Goal: Information Seeking & Learning: Learn about a topic

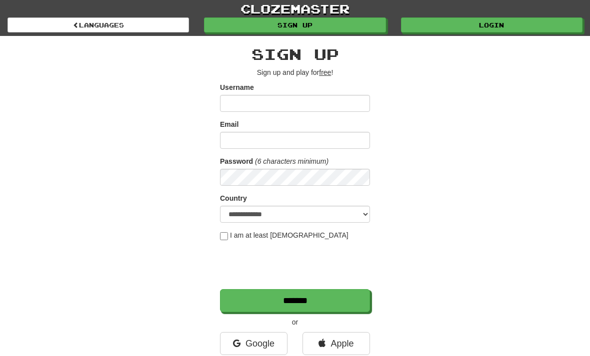
click at [441, 28] on link "Login" at bounding box center [491, 24] width 181 height 15
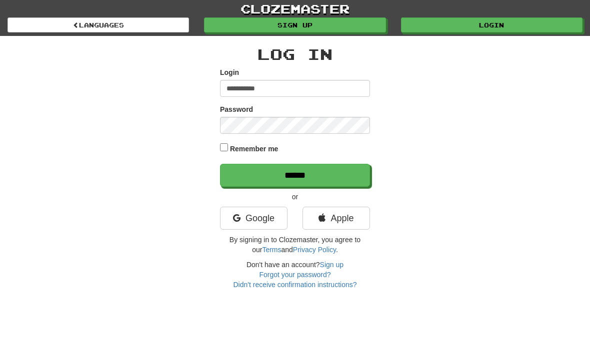
type input "**********"
click at [295, 174] on input "******" at bounding box center [295, 175] width 150 height 23
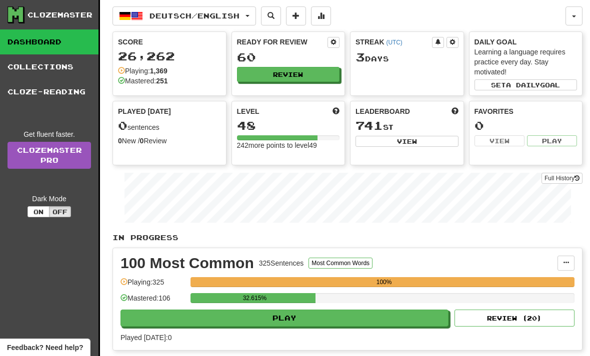
click at [166, 349] on div "100 Most Common 325 Sentences Most Common Words Manage Sentences Unpin from Das…" at bounding box center [347, 299] width 469 height 102
click at [215, 321] on button "Play" at bounding box center [284, 318] width 328 height 17
select select "**"
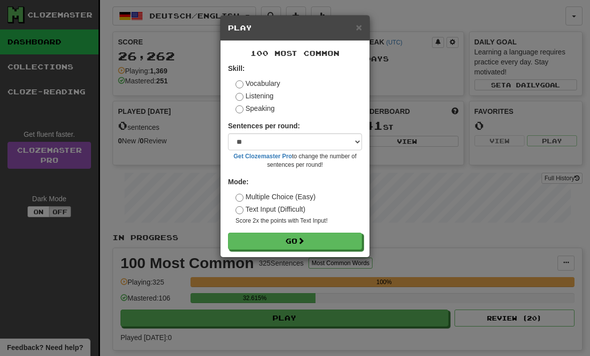
click at [263, 236] on button "Go" at bounding box center [295, 241] width 134 height 17
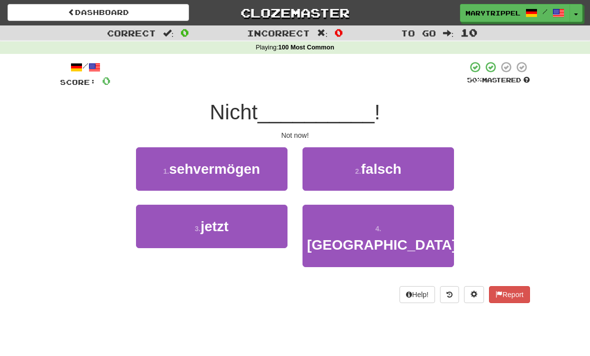
click at [201, 229] on span "jetzt" at bounding box center [214, 226] width 28 height 15
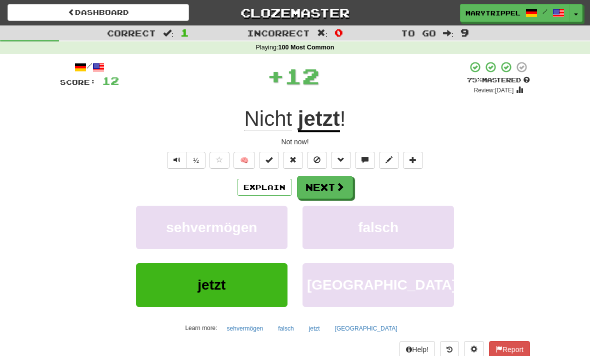
click at [319, 185] on button "Next" at bounding box center [325, 187] width 56 height 23
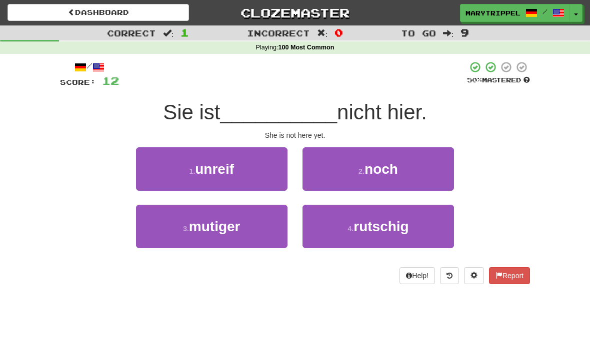
click at [327, 176] on button "2 . noch" at bounding box center [377, 168] width 151 height 43
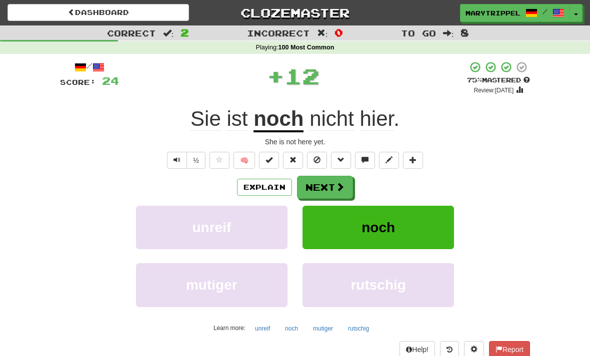
click at [314, 190] on button "Next" at bounding box center [325, 187] width 56 height 23
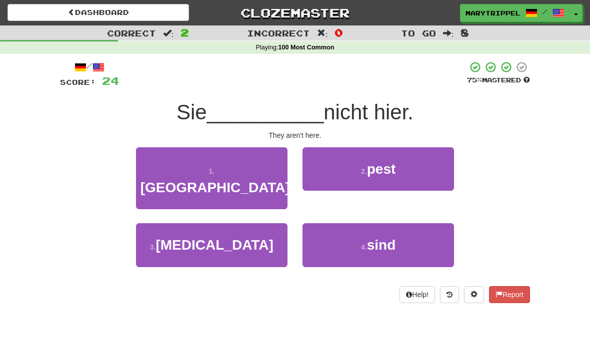
click at [341, 223] on button "4 . sind" at bounding box center [377, 244] width 151 height 43
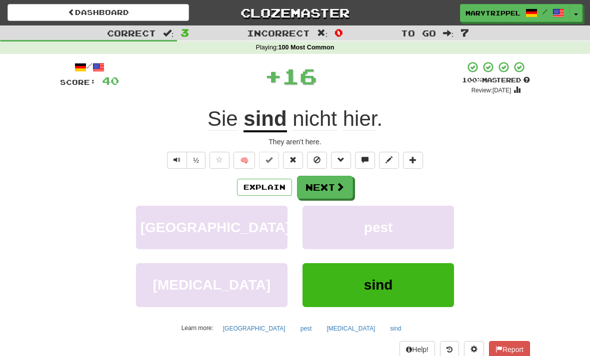
click at [314, 192] on button "Next" at bounding box center [325, 187] width 56 height 23
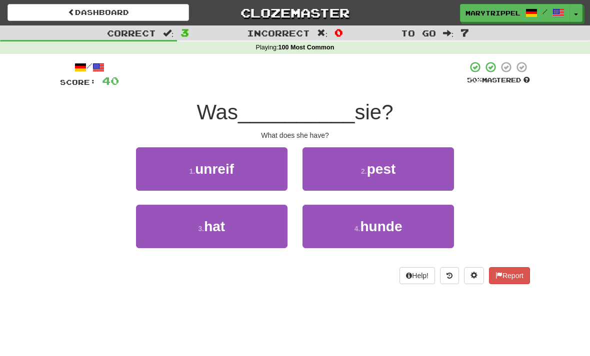
click at [204, 227] on span "hat" at bounding box center [214, 226] width 21 height 15
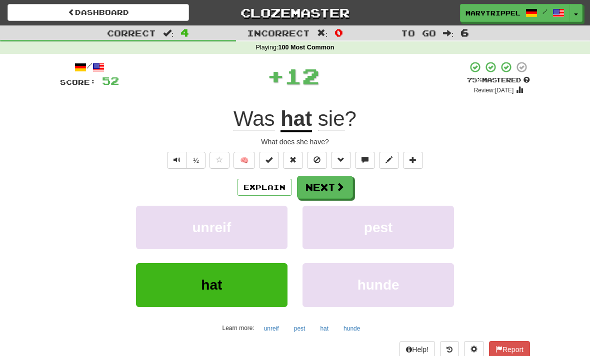
click at [309, 183] on button "Next" at bounding box center [325, 187] width 56 height 23
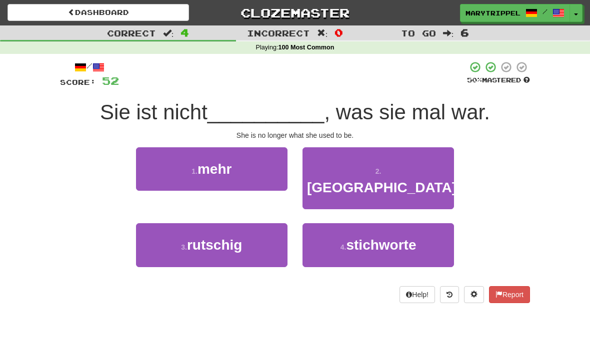
click at [189, 186] on button "1 . mehr" at bounding box center [211, 168] width 151 height 43
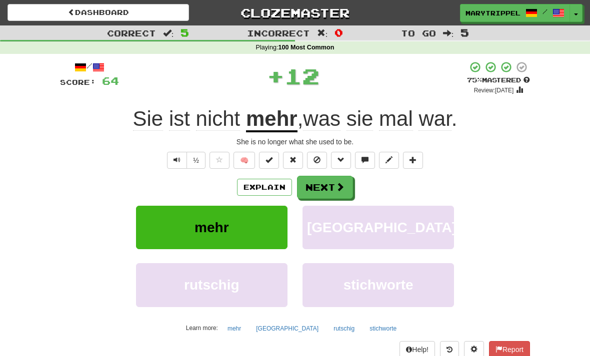
click at [316, 185] on button "Next" at bounding box center [325, 187] width 56 height 23
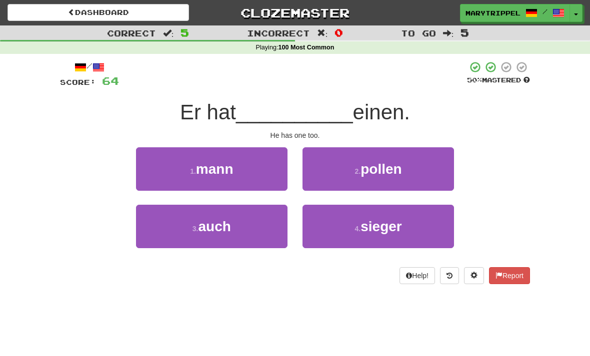
click at [225, 222] on span "auch" at bounding box center [214, 226] width 32 height 15
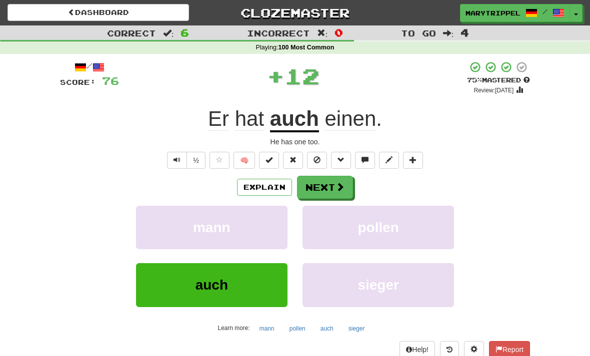
click at [315, 184] on button "Next" at bounding box center [325, 187] width 56 height 23
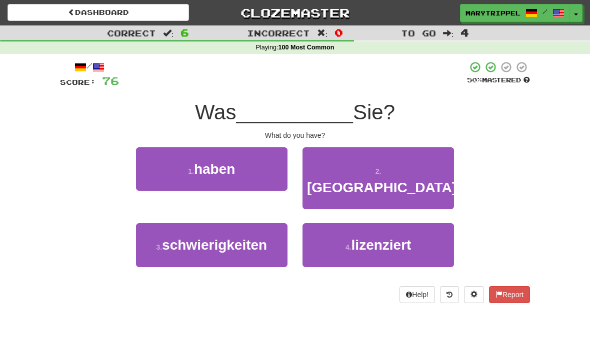
click at [193, 184] on button "1 . haben" at bounding box center [211, 168] width 151 height 43
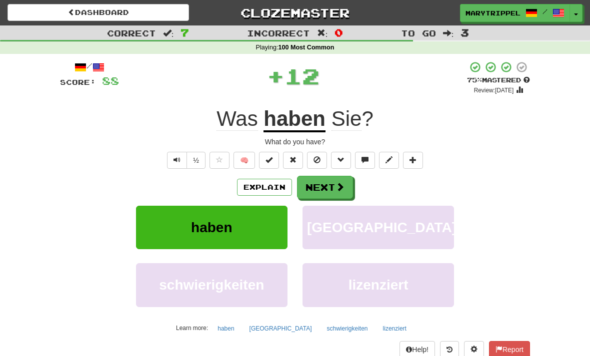
click at [314, 194] on button "Next" at bounding box center [325, 187] width 56 height 23
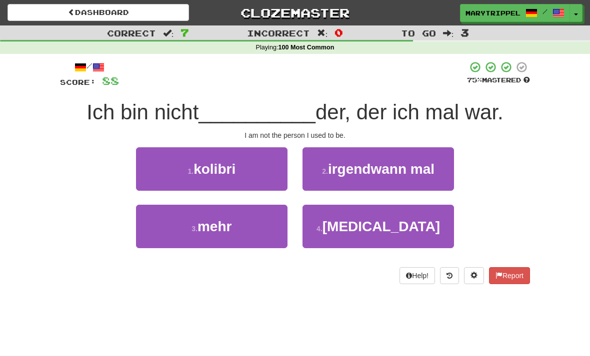
click at [207, 236] on button "3 . mehr" at bounding box center [211, 226] width 151 height 43
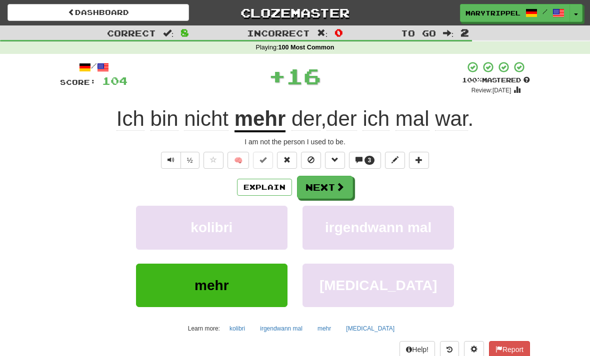
click at [329, 187] on button "Next" at bounding box center [325, 187] width 56 height 23
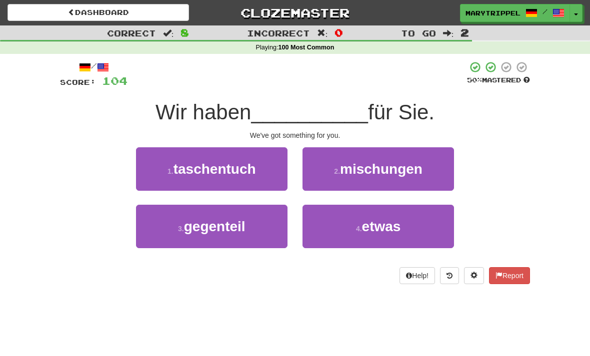
click at [329, 223] on button "4 . etwas" at bounding box center [377, 226] width 151 height 43
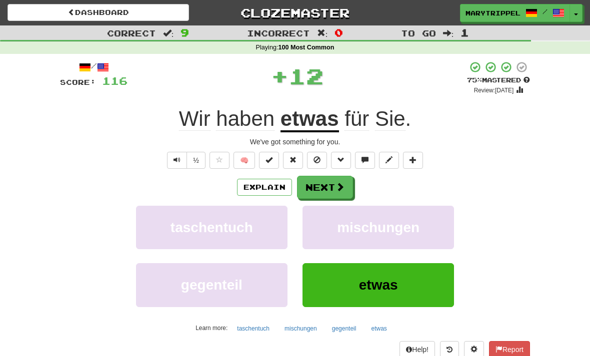
click at [310, 182] on button "Next" at bounding box center [325, 187] width 56 height 23
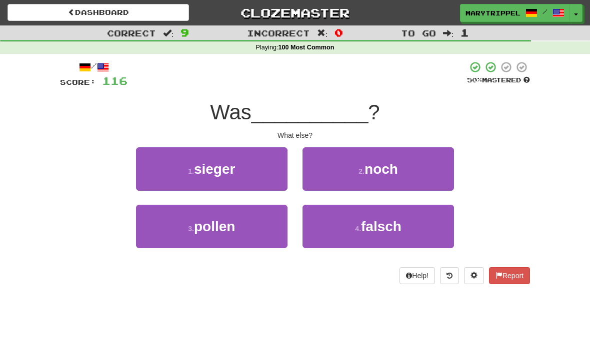
click at [338, 184] on button "2 . noch" at bounding box center [377, 168] width 151 height 43
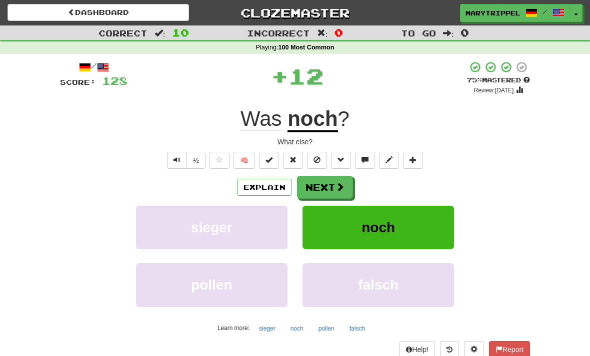
click at [310, 194] on button "Next" at bounding box center [325, 187] width 56 height 23
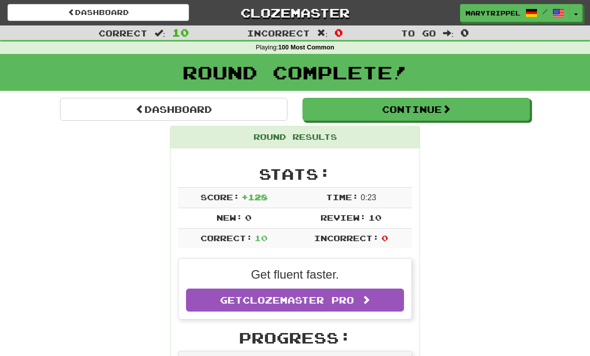
click at [143, 108] on link "Dashboard" at bounding box center [173, 109] width 227 height 23
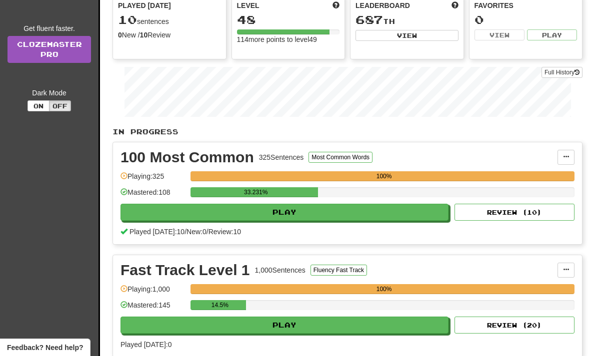
scroll to position [109, 0]
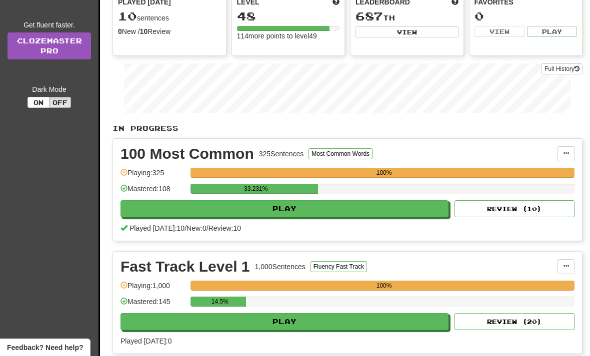
click at [220, 324] on button "Play" at bounding box center [284, 321] width 328 height 17
select select "**"
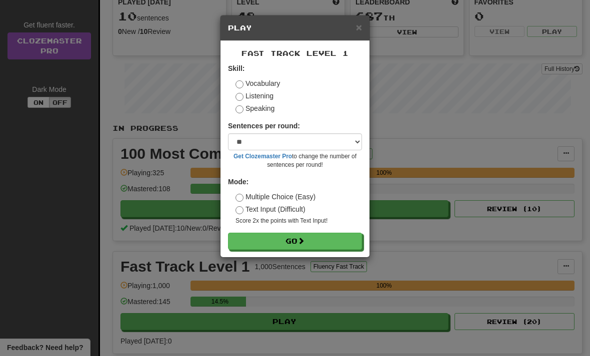
click at [244, 244] on button "Go" at bounding box center [295, 241] width 134 height 17
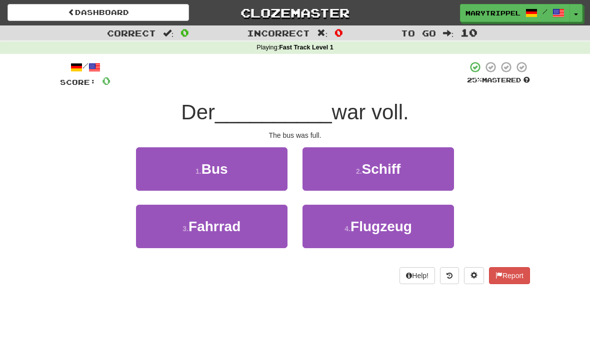
click at [183, 166] on button "1 . Bus" at bounding box center [211, 168] width 151 height 43
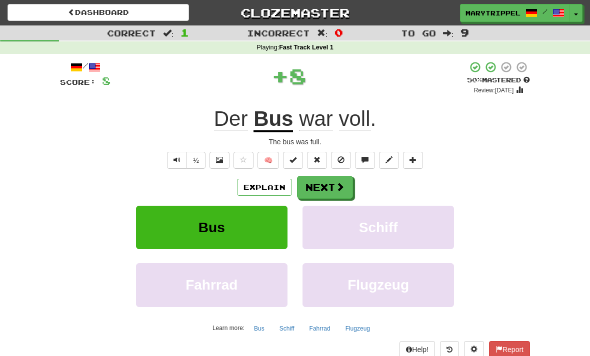
click at [325, 188] on button "Next" at bounding box center [325, 187] width 56 height 23
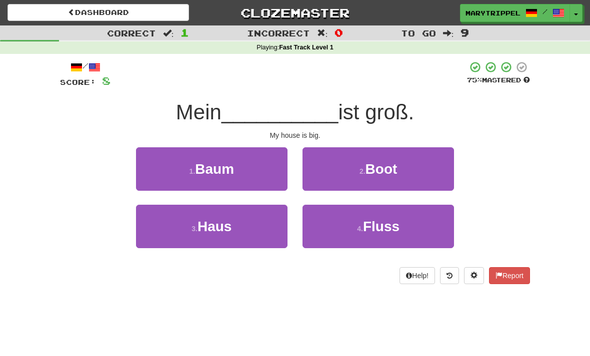
click at [201, 234] on button "3 . Haus" at bounding box center [211, 226] width 151 height 43
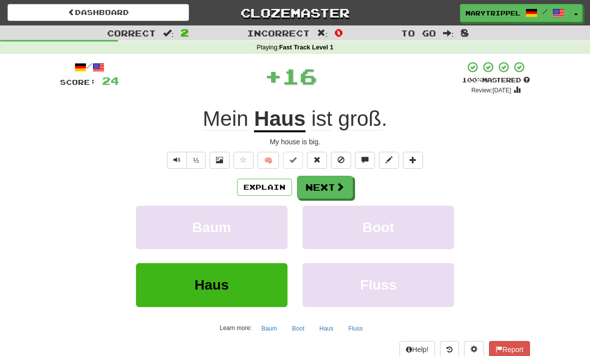
click at [317, 193] on button "Next" at bounding box center [325, 187] width 56 height 23
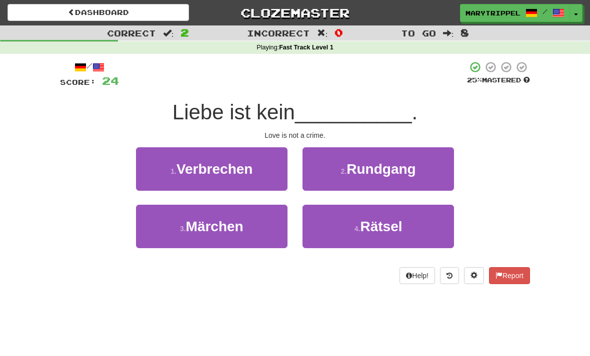
click at [192, 177] on button "1 . Verbrechen" at bounding box center [211, 168] width 151 height 43
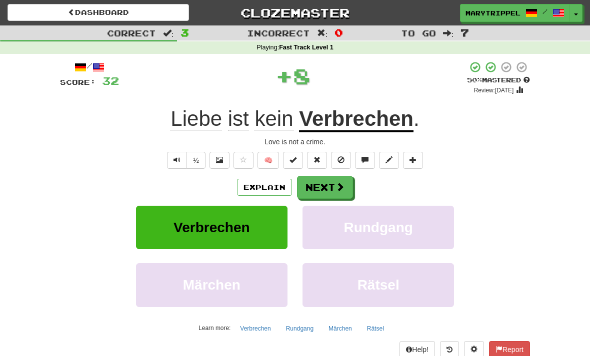
click at [310, 186] on button "Next" at bounding box center [325, 187] width 56 height 23
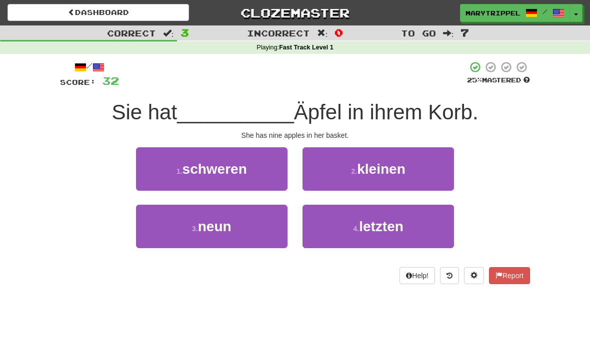
click at [211, 233] on span "neun" at bounding box center [214, 226] width 33 height 15
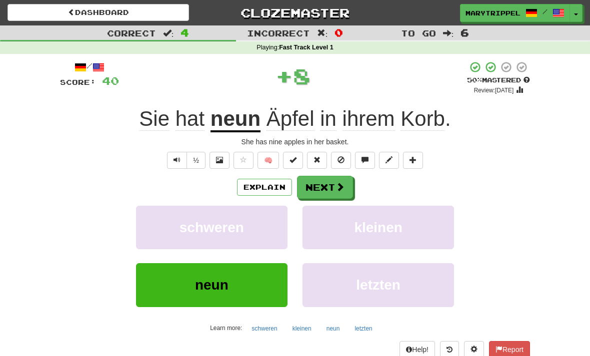
click at [311, 190] on button "Next" at bounding box center [325, 187] width 56 height 23
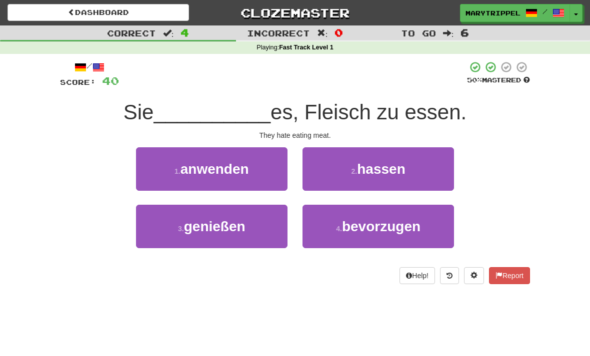
click at [338, 172] on button "2 . hassen" at bounding box center [377, 168] width 151 height 43
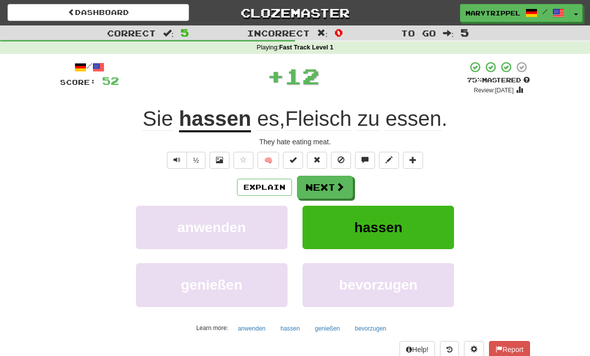
click at [319, 186] on button "Next" at bounding box center [325, 187] width 56 height 23
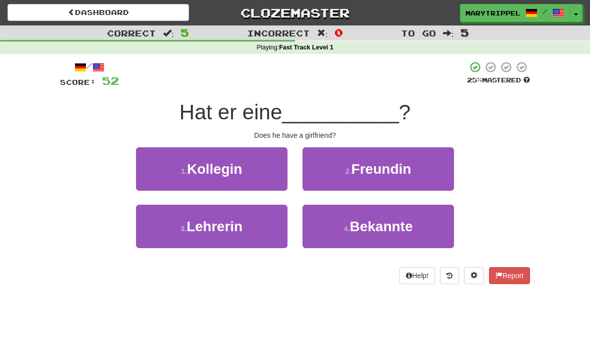
click at [327, 170] on button "2 . Freundin" at bounding box center [377, 168] width 151 height 43
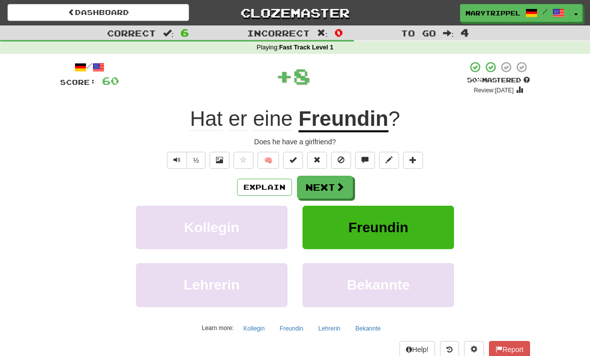
click at [308, 188] on button "Next" at bounding box center [325, 187] width 56 height 23
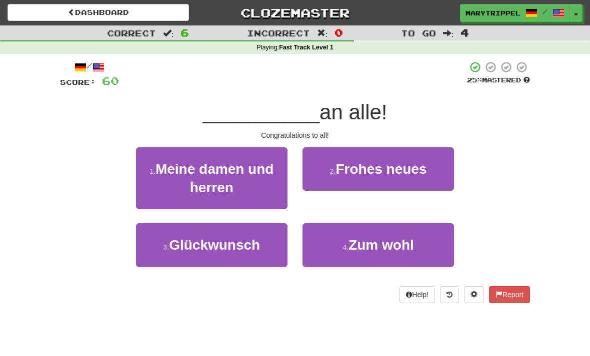
click at [219, 252] on span "Glückwunsch" at bounding box center [214, 244] width 91 height 15
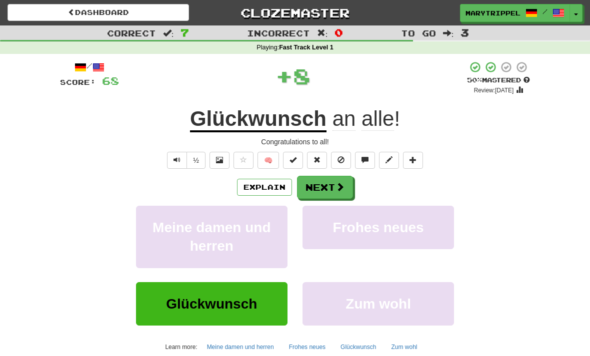
click at [311, 183] on button "Next" at bounding box center [325, 187] width 56 height 23
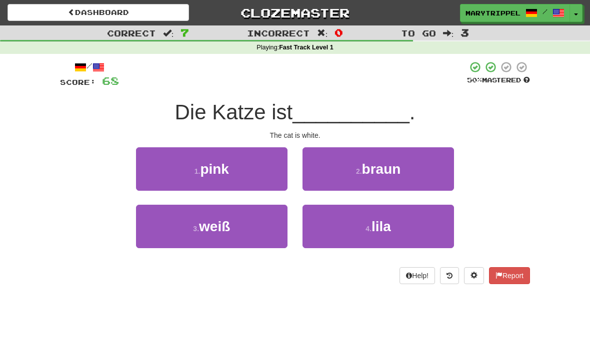
click at [210, 234] on button "3 . weiß" at bounding box center [211, 226] width 151 height 43
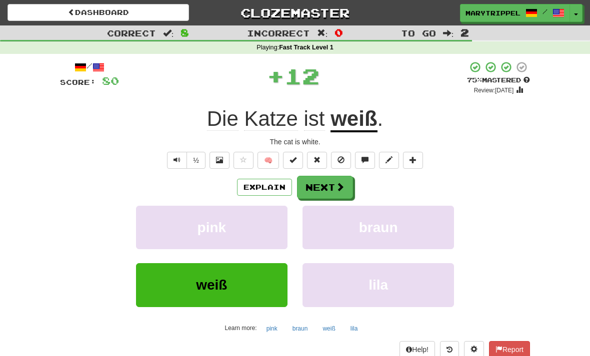
click at [317, 186] on button "Next" at bounding box center [325, 187] width 56 height 23
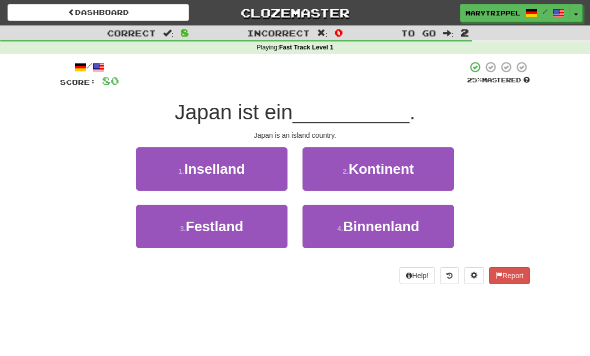
click at [195, 172] on span "Inselland" at bounding box center [214, 168] width 60 height 15
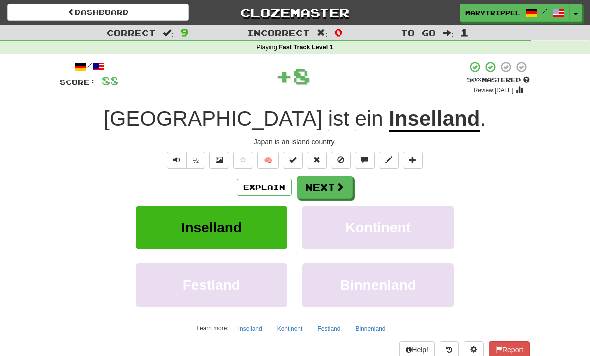
click at [318, 185] on button "Next" at bounding box center [325, 187] width 56 height 23
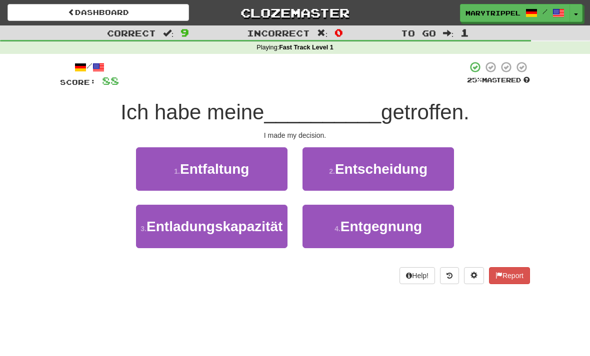
click at [323, 168] on button "2 . Entscheidung" at bounding box center [377, 168] width 151 height 43
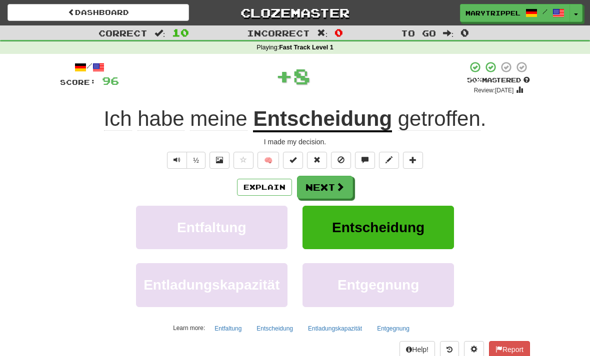
click at [306, 189] on button "Next" at bounding box center [325, 187] width 56 height 23
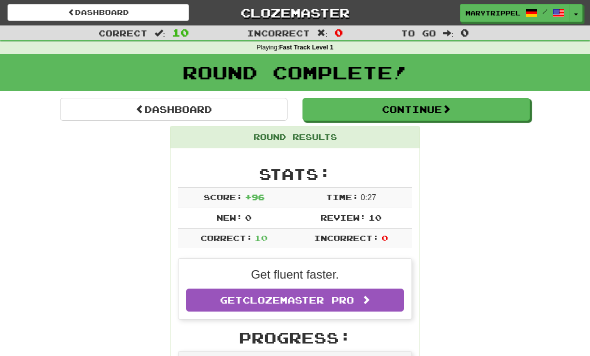
click at [129, 110] on link "Dashboard" at bounding box center [173, 109] width 227 height 23
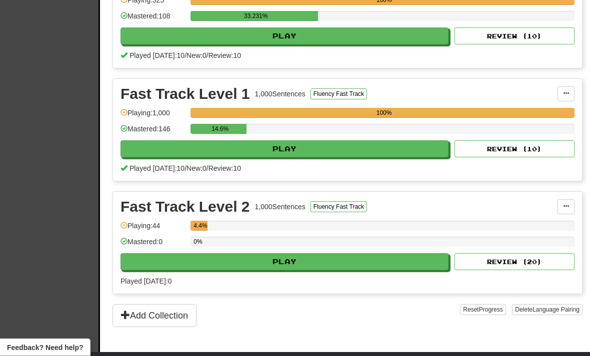
scroll to position [327, 0]
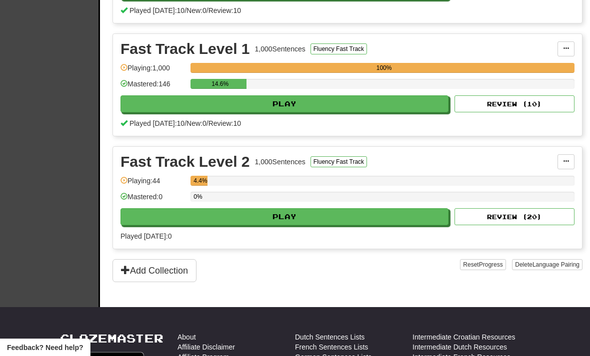
click at [209, 224] on button "Play" at bounding box center [284, 216] width 328 height 17
select select "**"
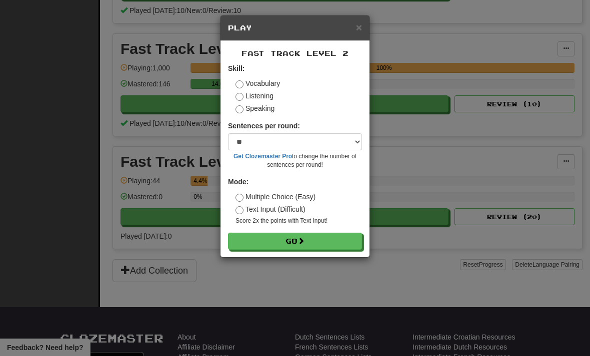
click at [274, 244] on button "Go" at bounding box center [295, 241] width 134 height 17
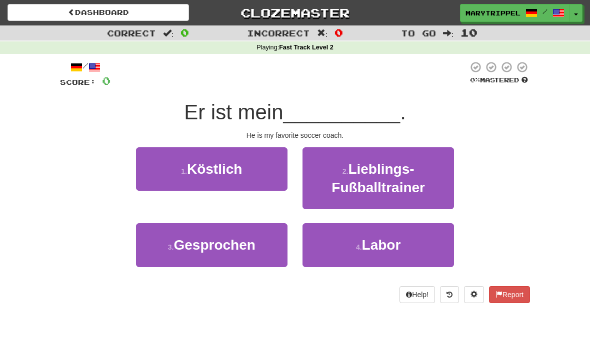
click at [327, 176] on button "2 . Lieblings-Fußballtrainer" at bounding box center [377, 178] width 151 height 62
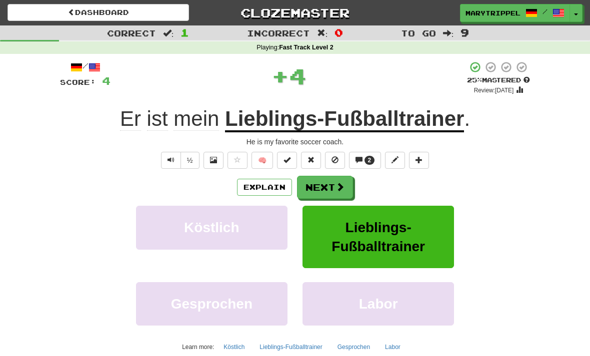
click at [303, 186] on button "Next" at bounding box center [325, 187] width 56 height 23
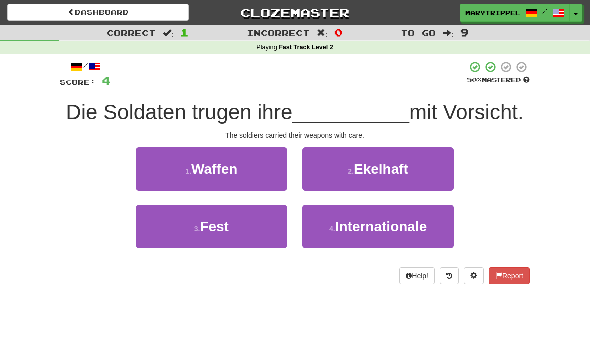
click at [316, 187] on button "2 . Ekelhaft" at bounding box center [377, 168] width 151 height 43
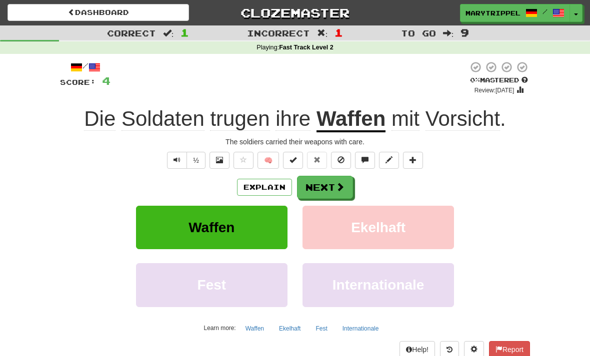
click at [307, 193] on button "Next" at bounding box center [325, 187] width 56 height 23
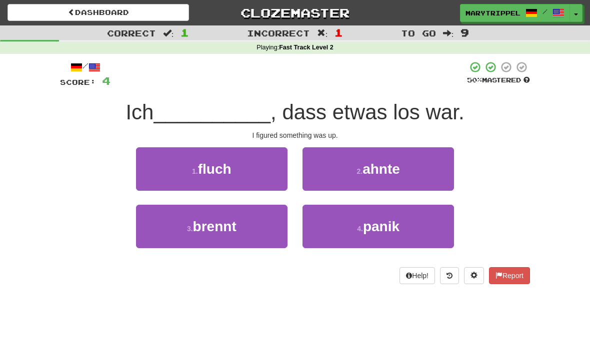
click at [335, 176] on button "2 . ahnte" at bounding box center [377, 168] width 151 height 43
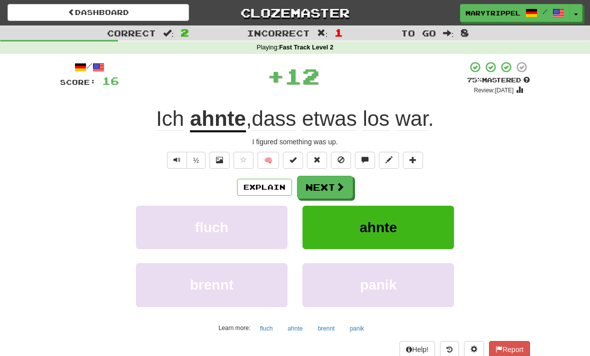
click at [318, 181] on button "Next" at bounding box center [325, 187] width 56 height 23
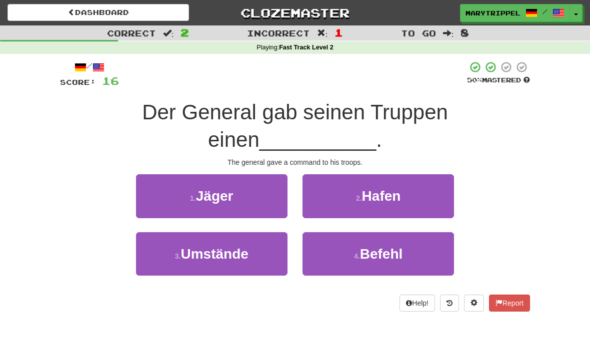
click at [342, 235] on button "4 . Befehl" at bounding box center [377, 253] width 151 height 43
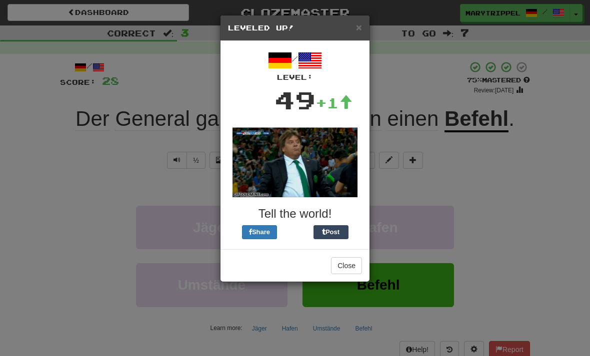
click at [93, 154] on div "× Leveled Up! / Level: 49 +1 Tell the world! Share Post Close" at bounding box center [295, 178] width 590 height 356
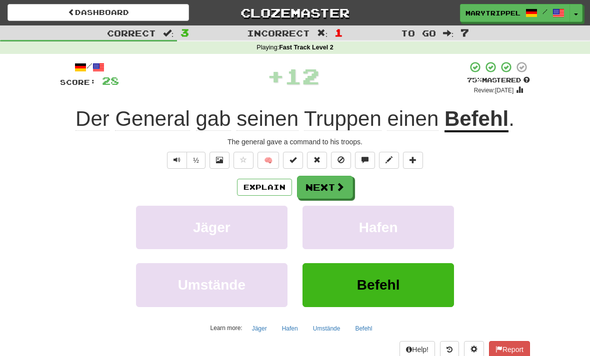
click at [309, 178] on button "Next" at bounding box center [325, 187] width 56 height 23
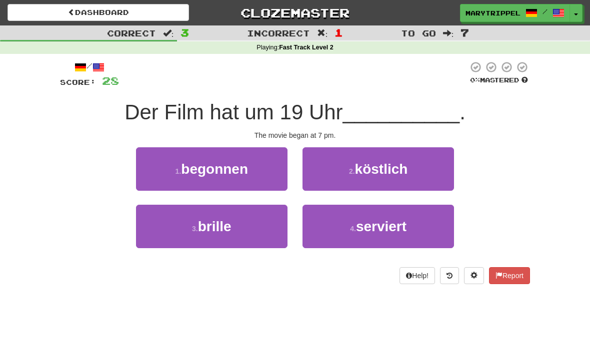
click at [184, 173] on span "begonnen" at bounding box center [214, 168] width 67 height 15
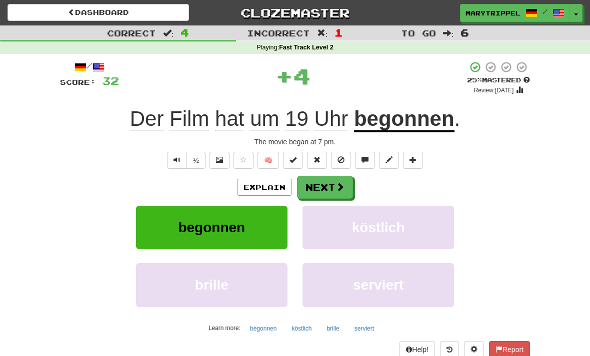
click at [316, 187] on button "Next" at bounding box center [325, 187] width 56 height 23
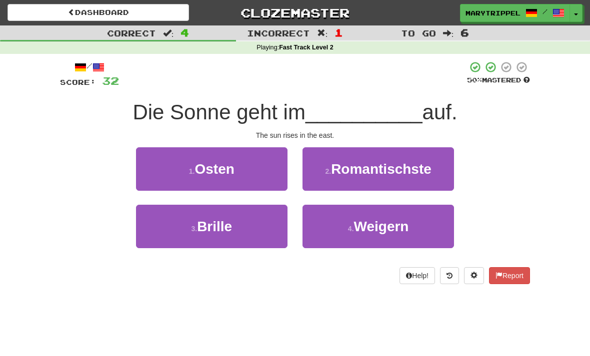
click at [166, 171] on button "1 . [PERSON_NAME]" at bounding box center [211, 168] width 151 height 43
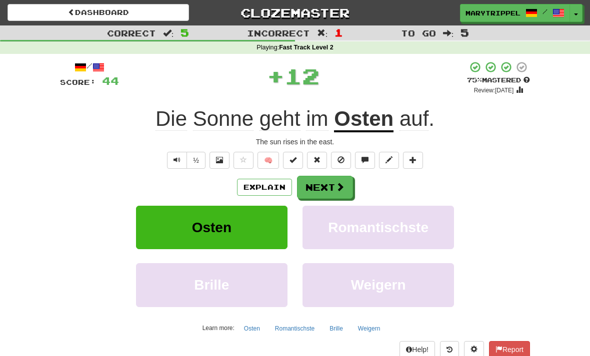
click at [314, 183] on button "Next" at bounding box center [325, 187] width 56 height 23
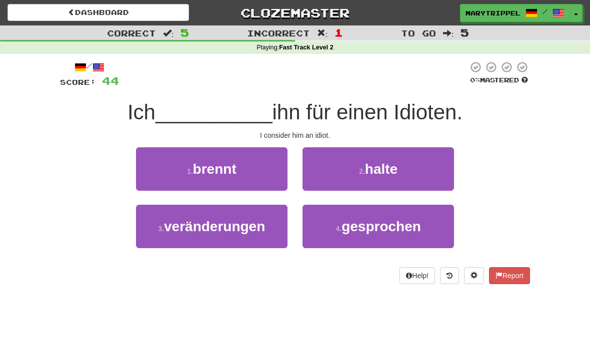
click at [329, 163] on button "2 . halte" at bounding box center [377, 168] width 151 height 43
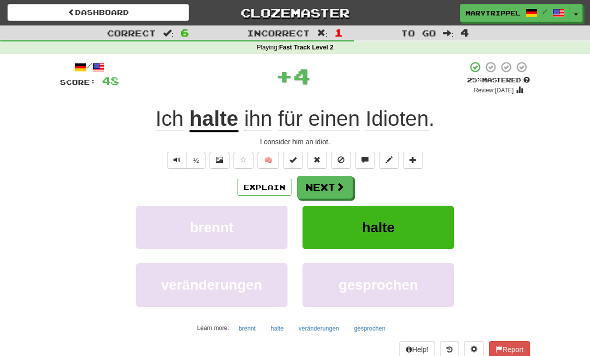
click at [310, 186] on button "Next" at bounding box center [325, 187] width 56 height 23
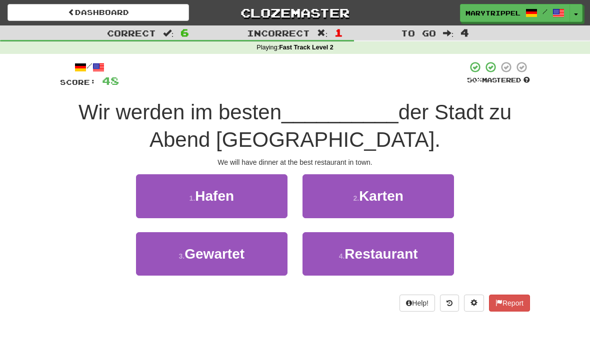
click at [342, 246] on button "4 . Restaurant" at bounding box center [377, 253] width 151 height 43
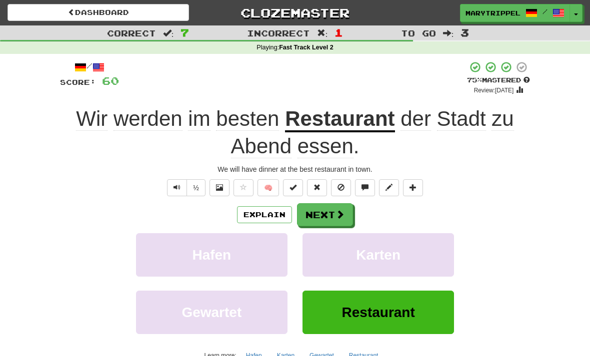
click at [312, 211] on button "Next" at bounding box center [325, 214] width 56 height 23
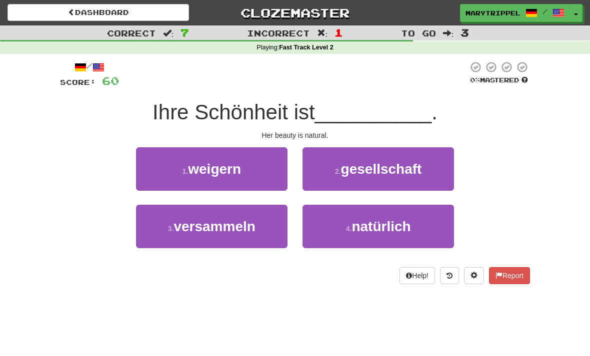
click at [334, 234] on button "4 . natürlich" at bounding box center [377, 226] width 151 height 43
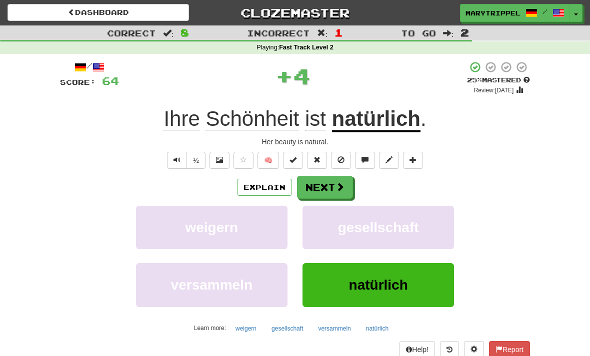
click at [314, 186] on button "Next" at bounding box center [325, 187] width 56 height 23
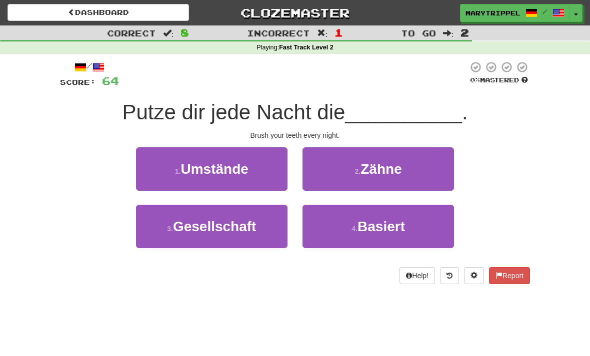
click at [322, 174] on button "2 . Zähne" at bounding box center [377, 168] width 151 height 43
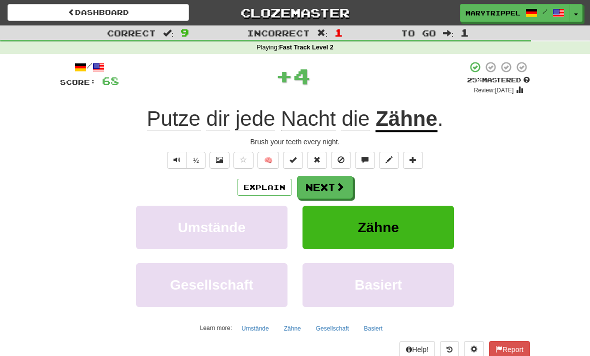
click at [313, 182] on button "Next" at bounding box center [325, 187] width 56 height 23
